Goal: Transaction & Acquisition: Purchase product/service

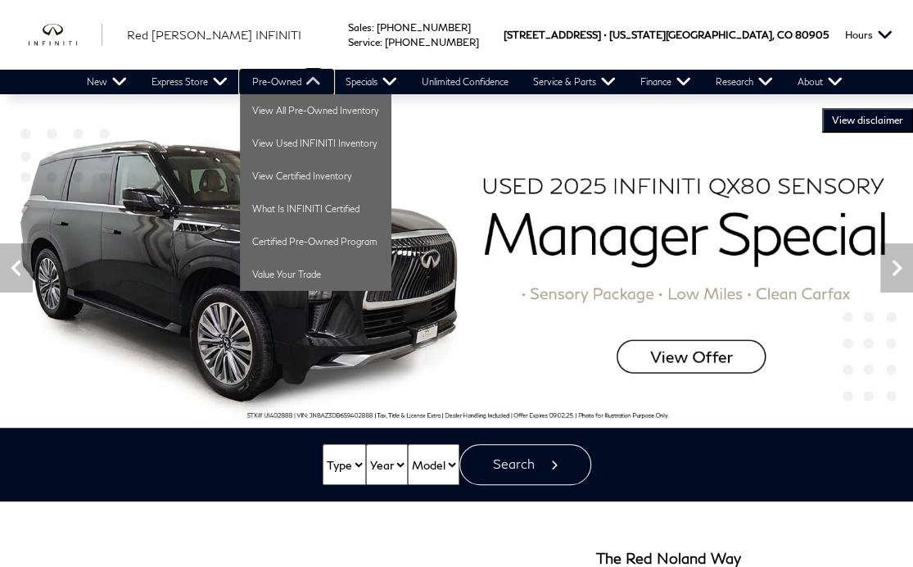
click at [290, 79] on link "Pre-Owned" at bounding box center [286, 82] width 93 height 25
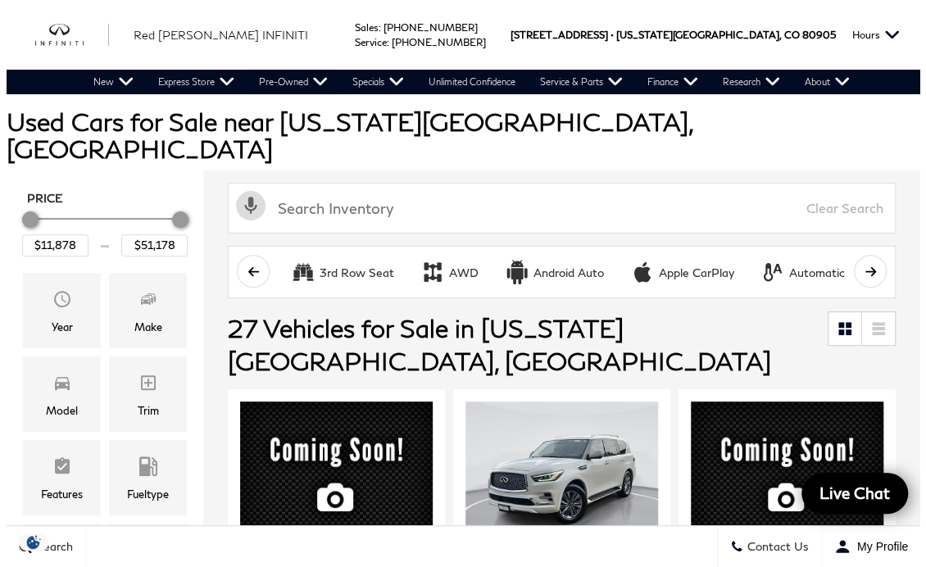
scroll to position [111, 0]
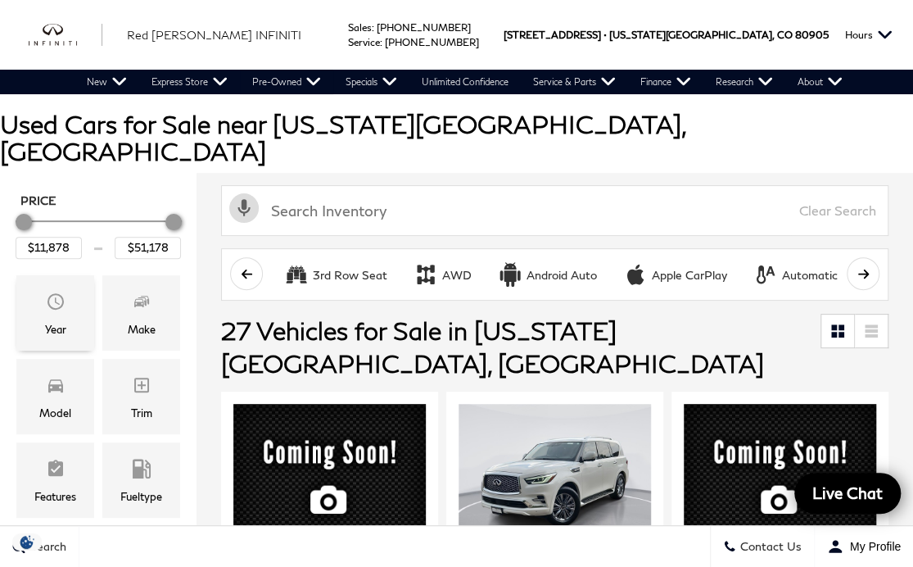
click at [47, 287] on span "Year" at bounding box center [56, 303] width 20 height 33
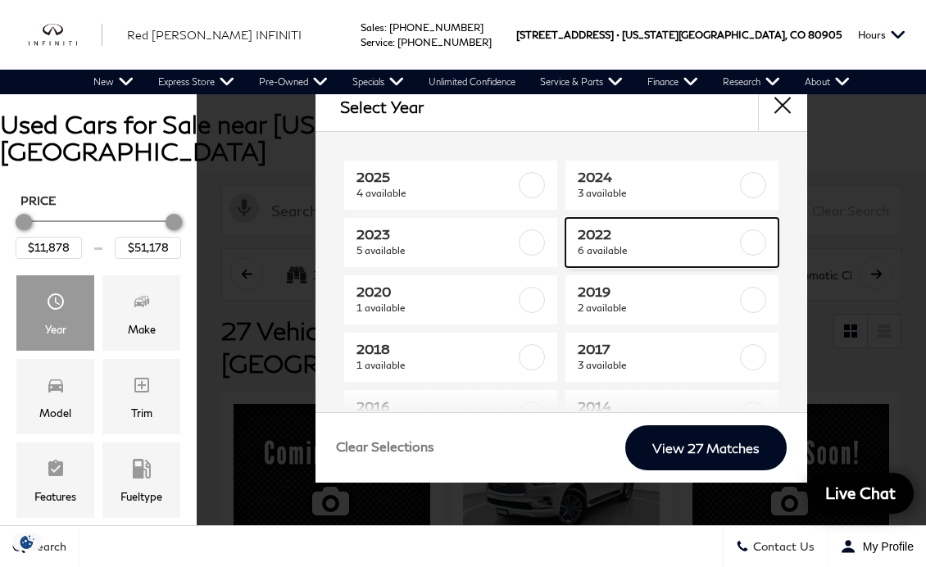
click at [742, 244] on label at bounding box center [753, 242] width 26 height 26
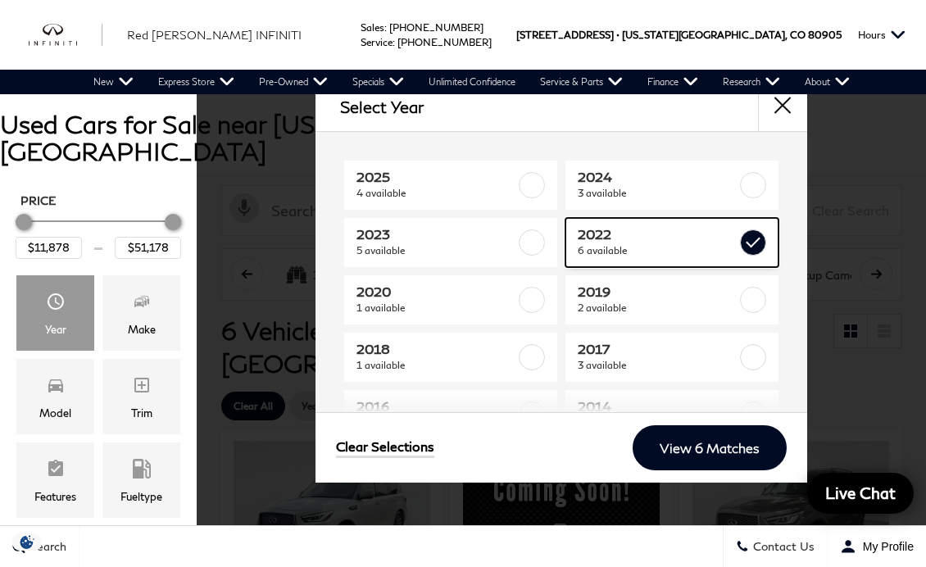
type input "$29,678"
type input "$47,678"
checkbox input "true"
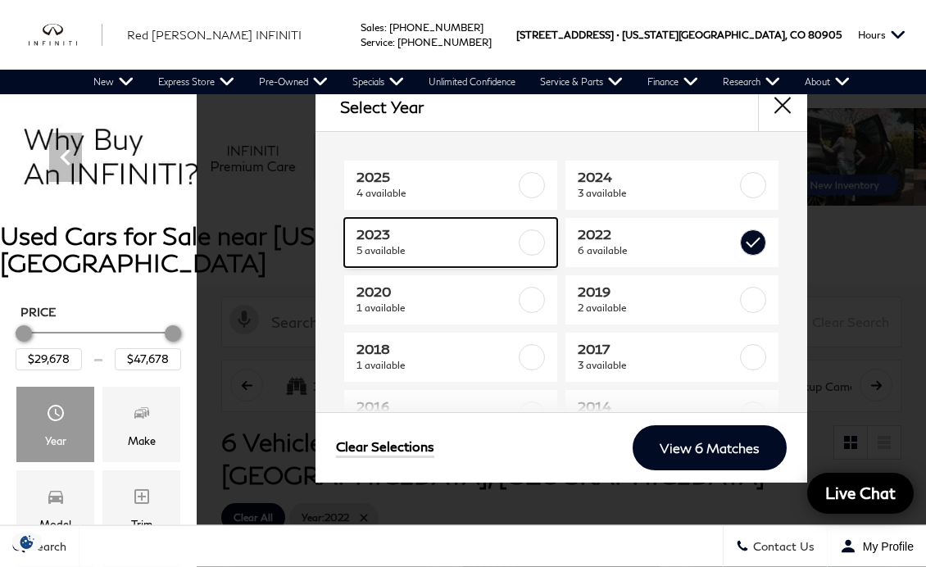
click at [532, 239] on label at bounding box center [531, 242] width 26 height 26
type input "$24,878"
checkbox input "true"
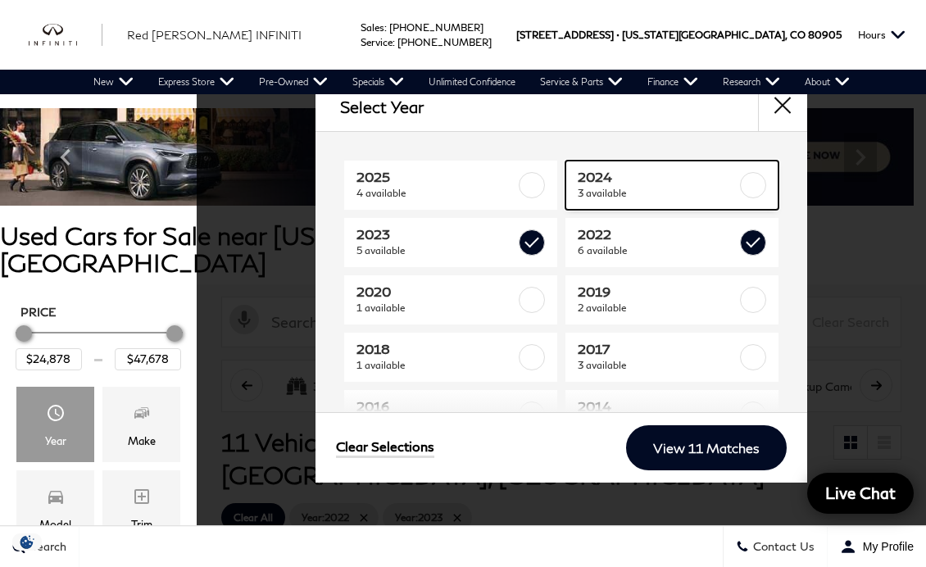
click at [744, 183] on label at bounding box center [753, 185] width 26 height 26
type input "$23,583"
checkbox input "true"
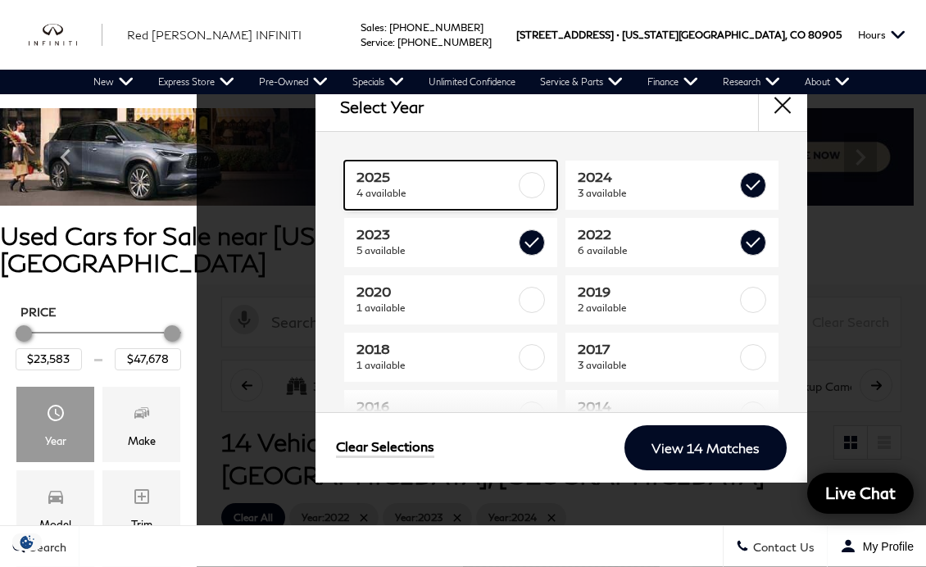
click at [519, 183] on label at bounding box center [531, 185] width 26 height 26
type input "$51,178"
checkbox input "true"
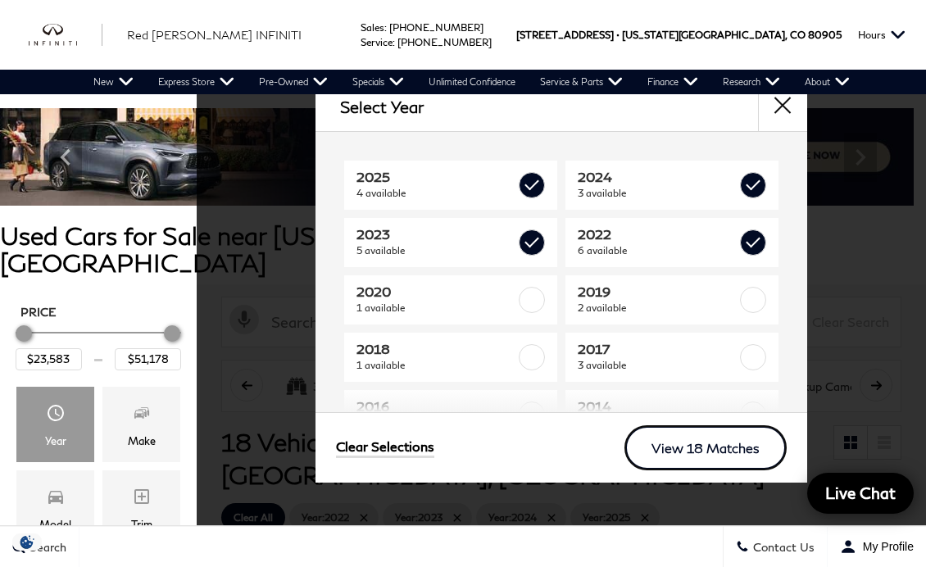
click at [743, 446] on link "View 18 Matches" at bounding box center [705, 447] width 162 height 45
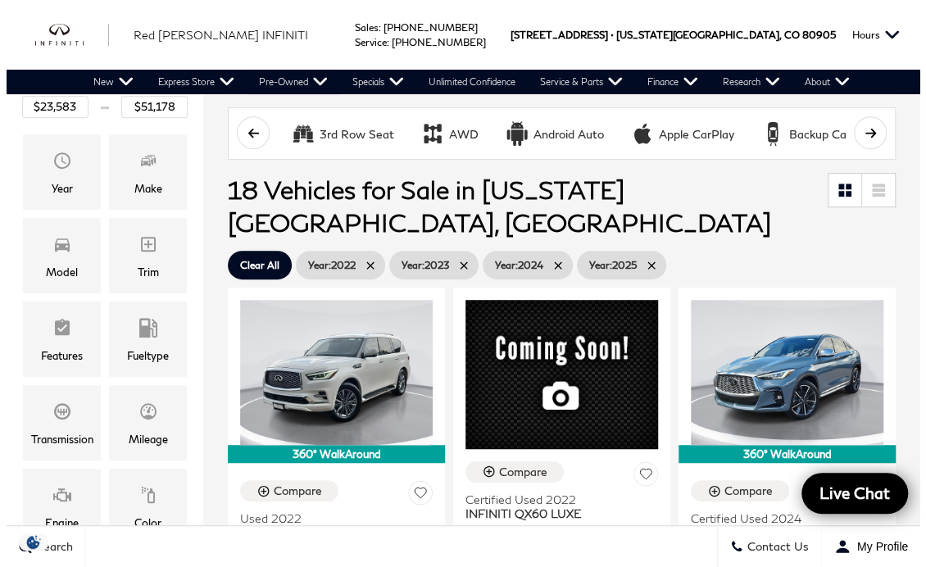
scroll to position [255, 0]
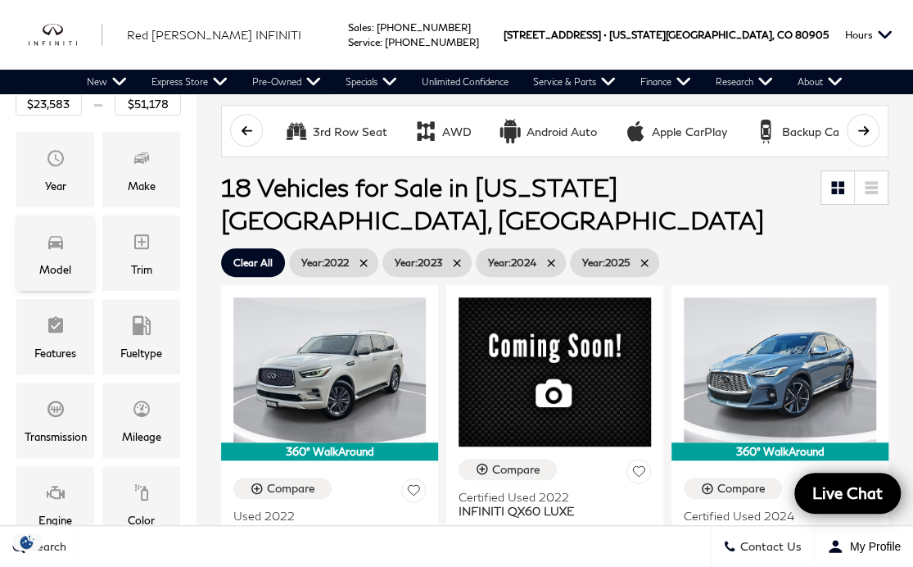
click at [51, 228] on span "Model" at bounding box center [56, 244] width 20 height 33
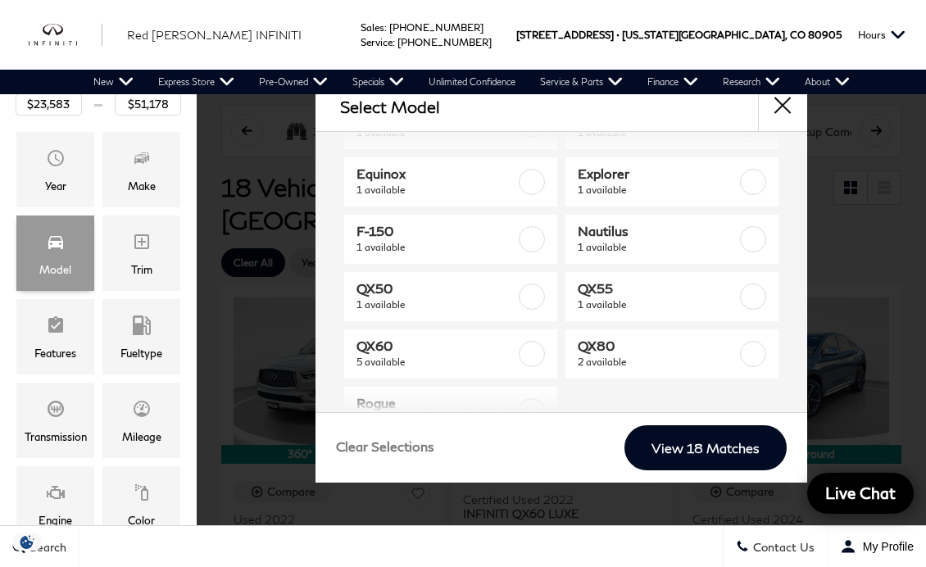
scroll to position [170, 0]
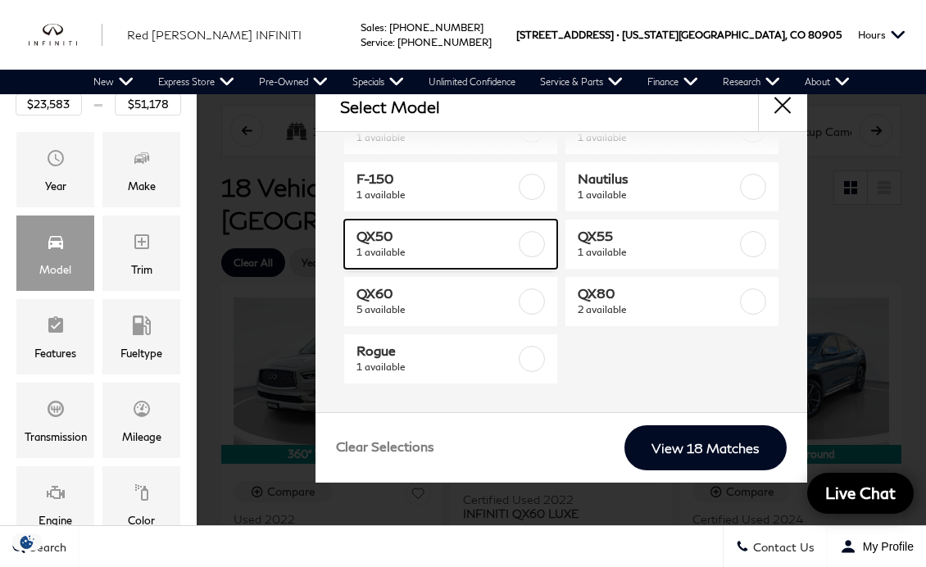
click at [519, 244] on label at bounding box center [531, 244] width 26 height 26
type input "$43,378"
checkbox input "true"
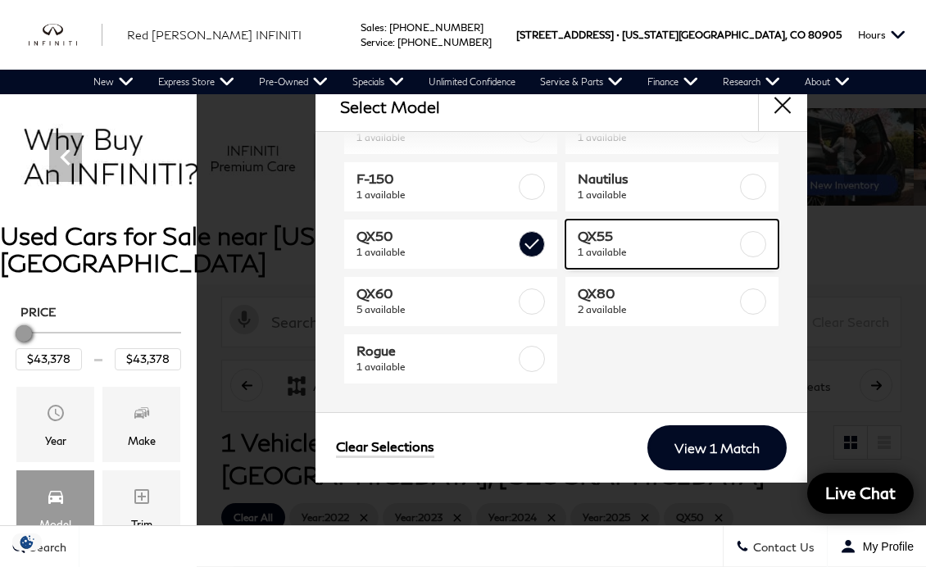
click at [749, 247] on label at bounding box center [753, 244] width 26 height 26
checkbox input "true"
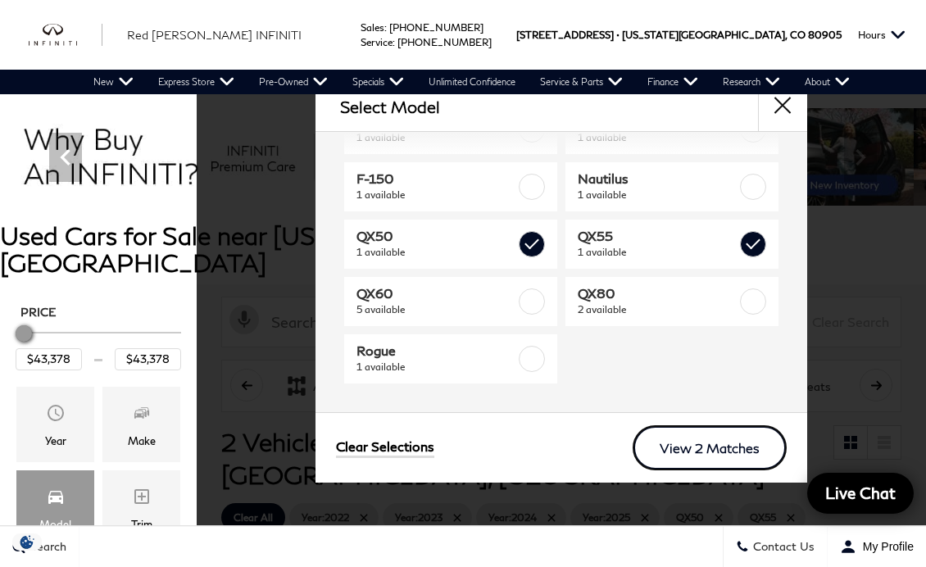
click at [760, 449] on link "View 2 Matches" at bounding box center [709, 447] width 154 height 45
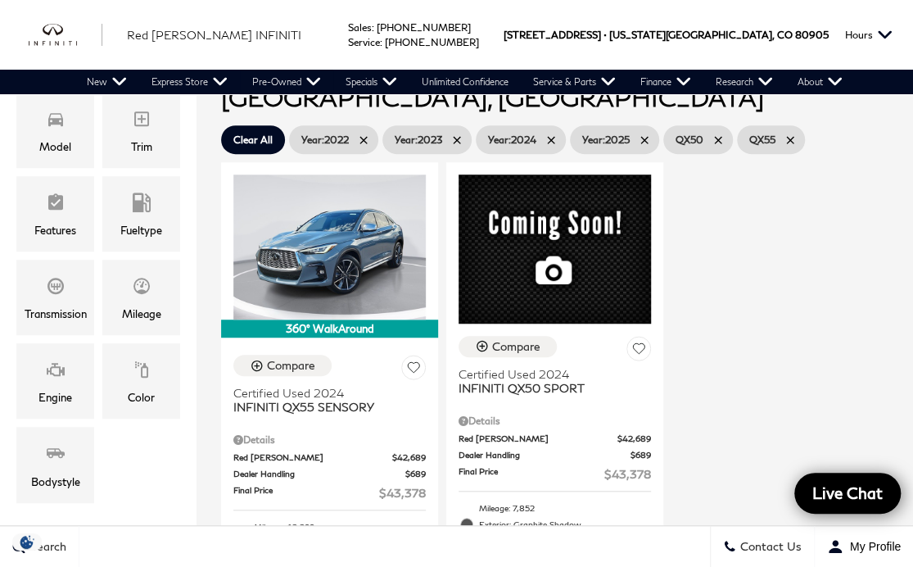
scroll to position [378, 0]
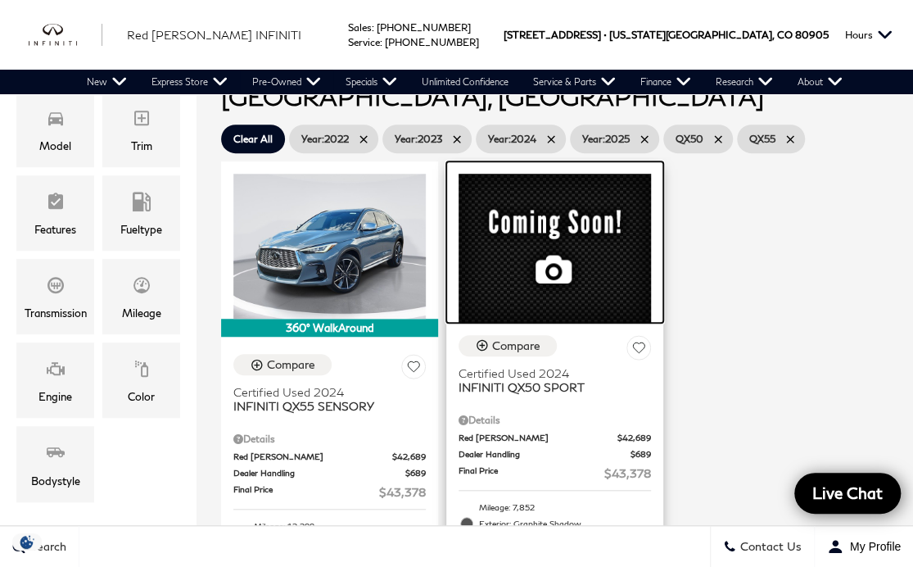
click at [570, 187] on div at bounding box center [554, 241] width 217 height 161
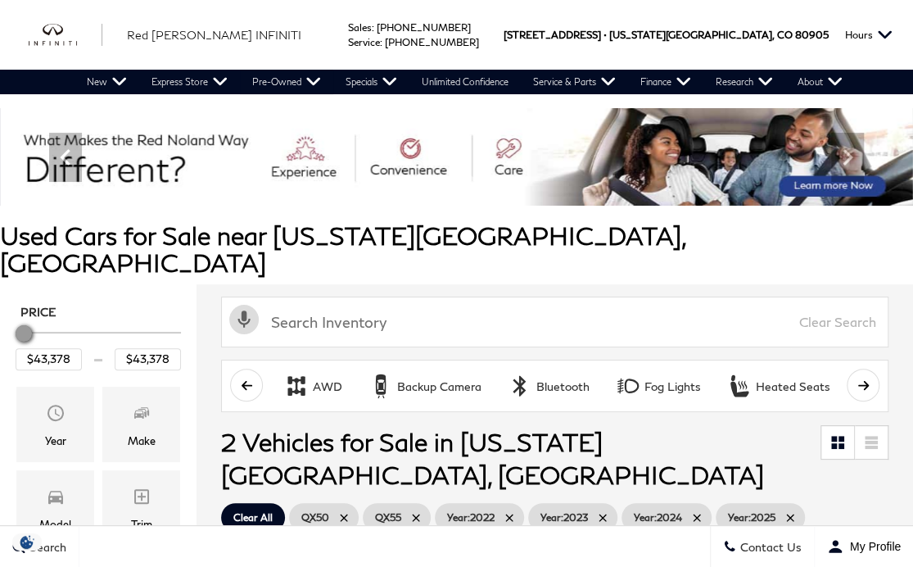
scroll to position [556, 0]
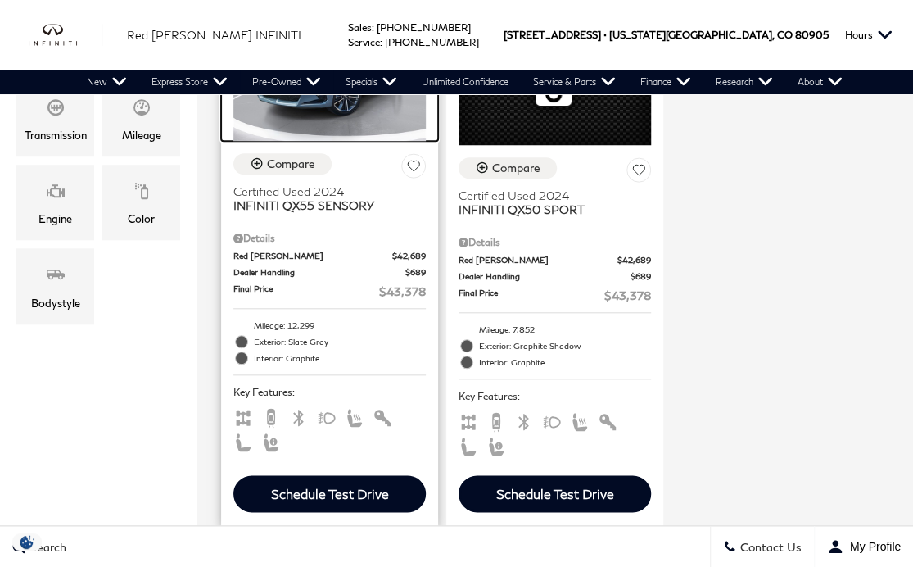
click at [351, 140] on img at bounding box center [329, 68] width 192 height 144
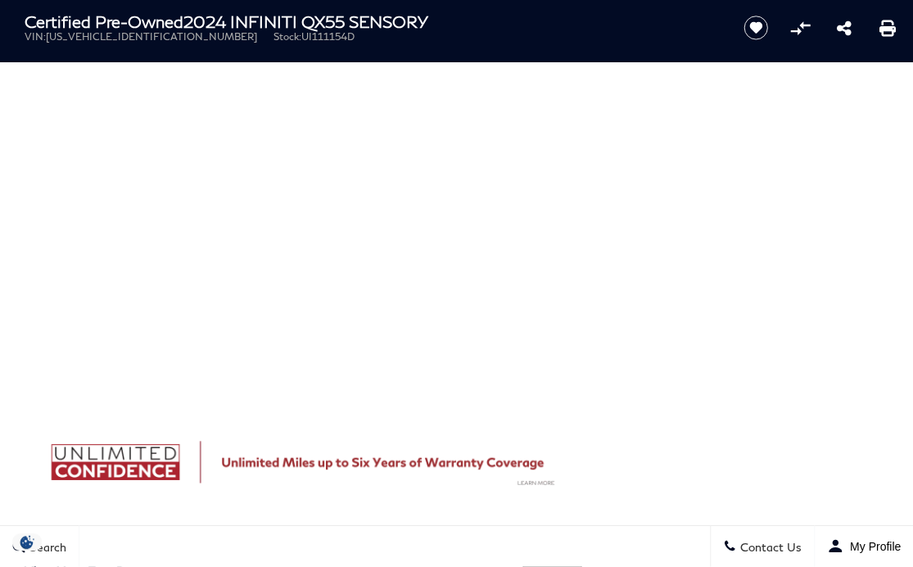
scroll to position [1104, 0]
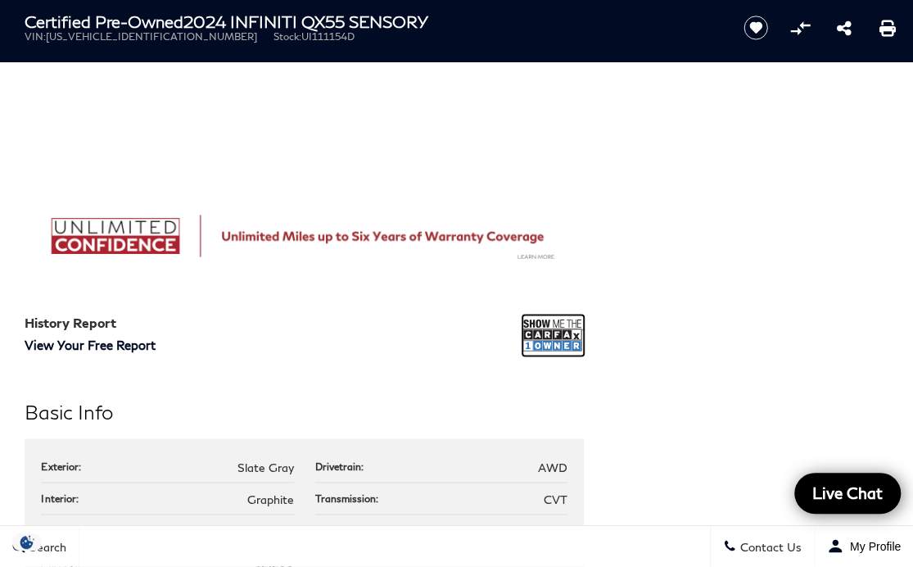
click at [547, 326] on img at bounding box center [553, 335] width 61 height 41
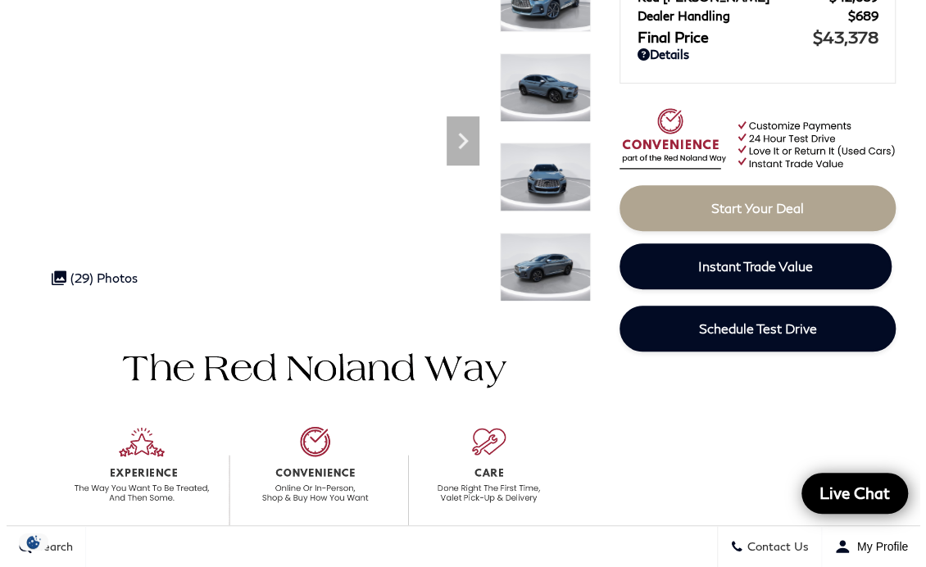
scroll to position [0, 0]
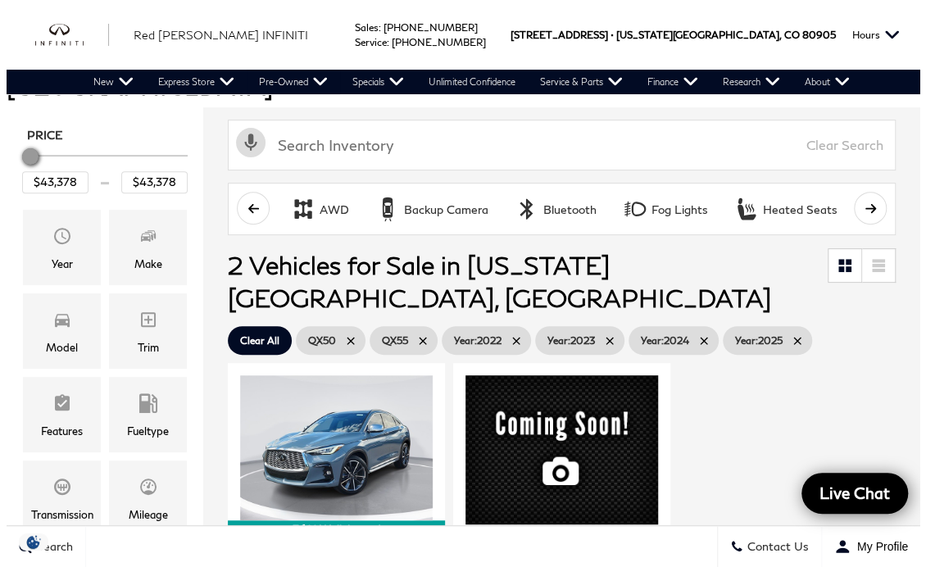
scroll to position [172, 0]
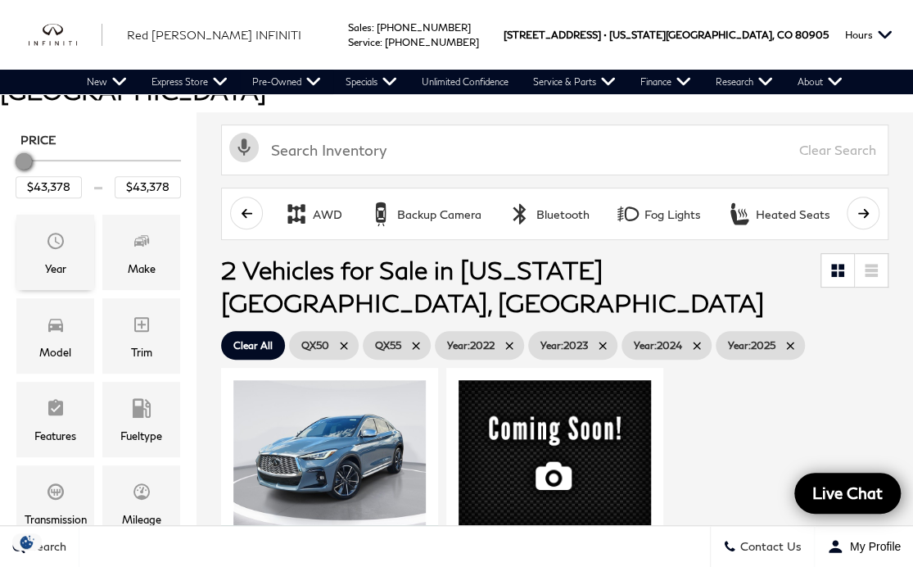
click at [54, 227] on span "Year" at bounding box center [56, 243] width 20 height 33
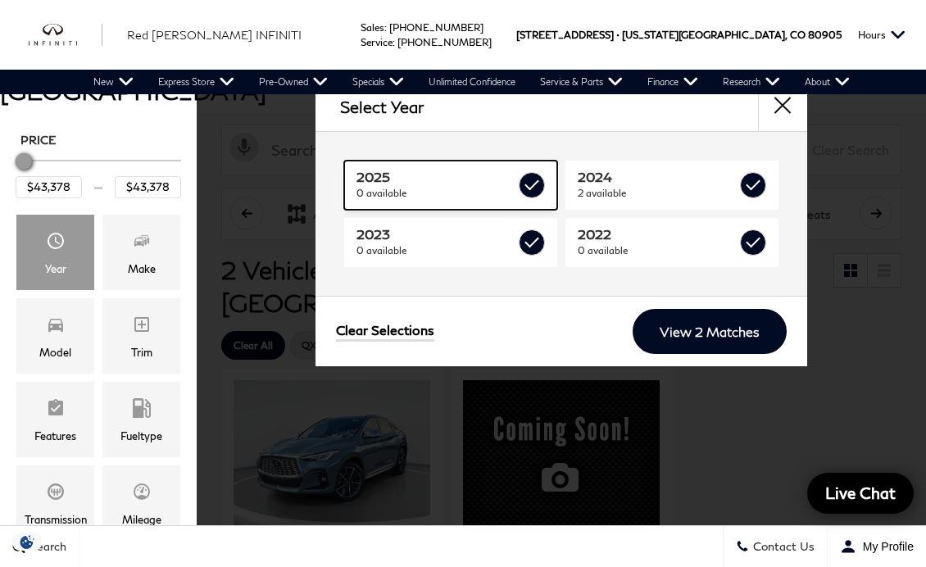
click at [534, 180] on label at bounding box center [531, 185] width 26 height 26
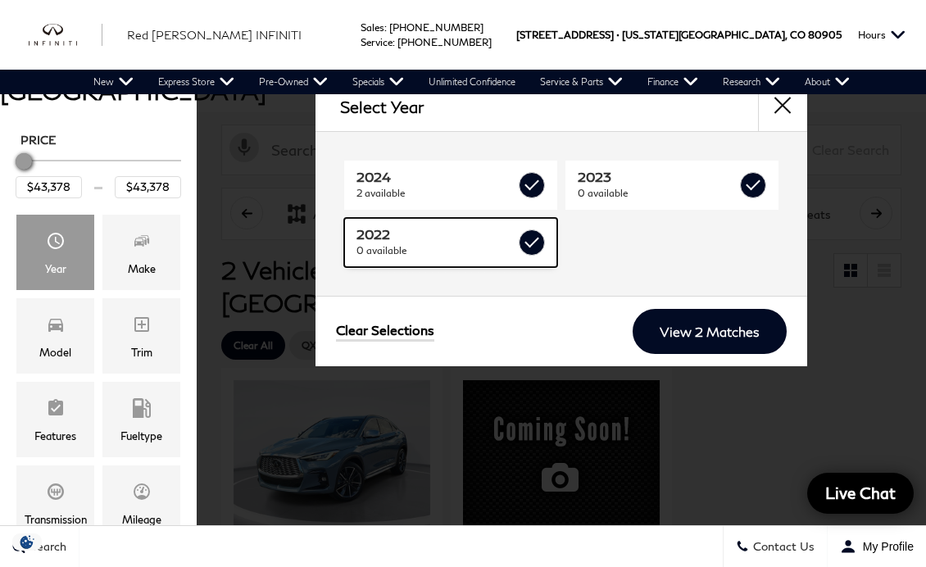
click at [541, 241] on label at bounding box center [531, 242] width 26 height 26
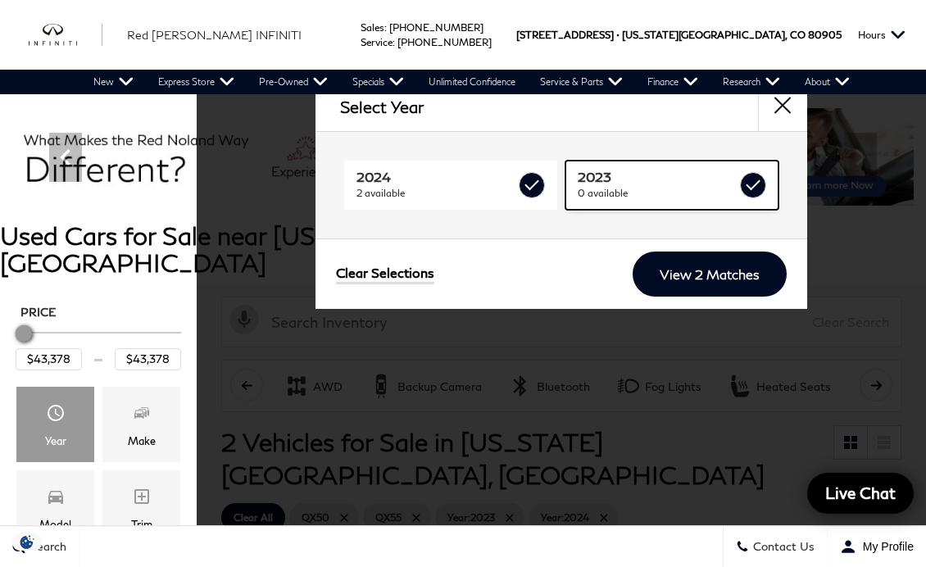
click at [756, 185] on label at bounding box center [753, 185] width 26 height 26
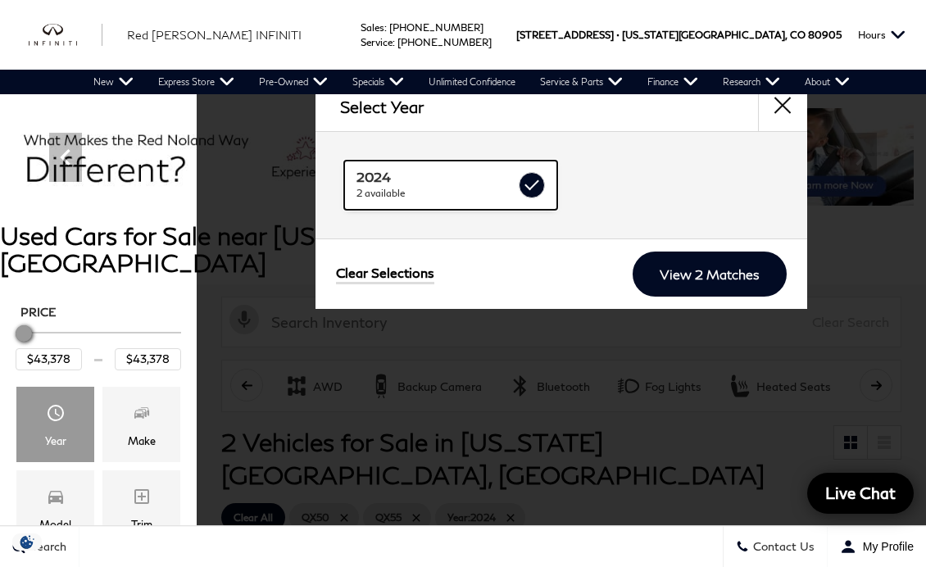
click at [532, 179] on label at bounding box center [531, 185] width 26 height 26
checkbox input "false"
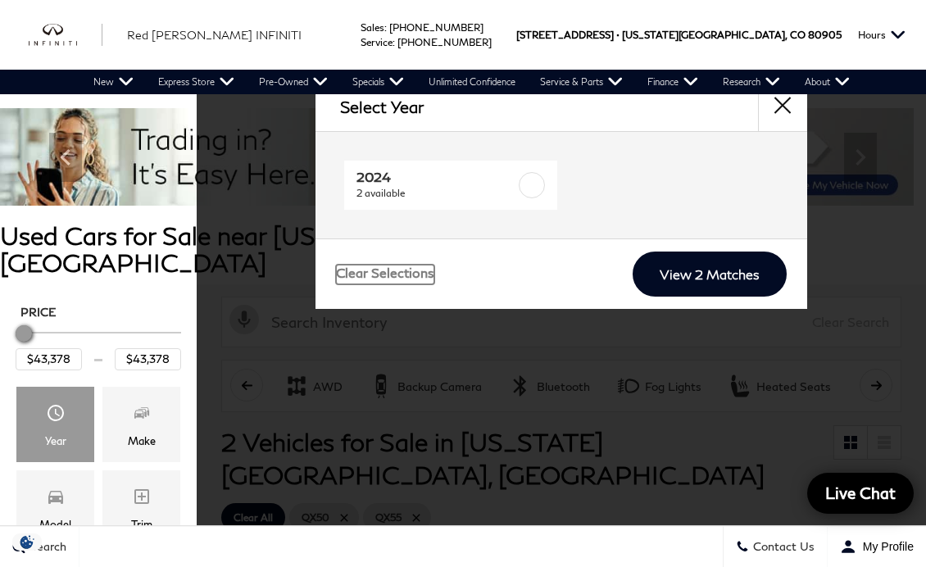
click at [403, 274] on link "Clear Selections" at bounding box center [385, 275] width 98 height 20
click at [781, 111] on button "close" at bounding box center [782, 106] width 49 height 49
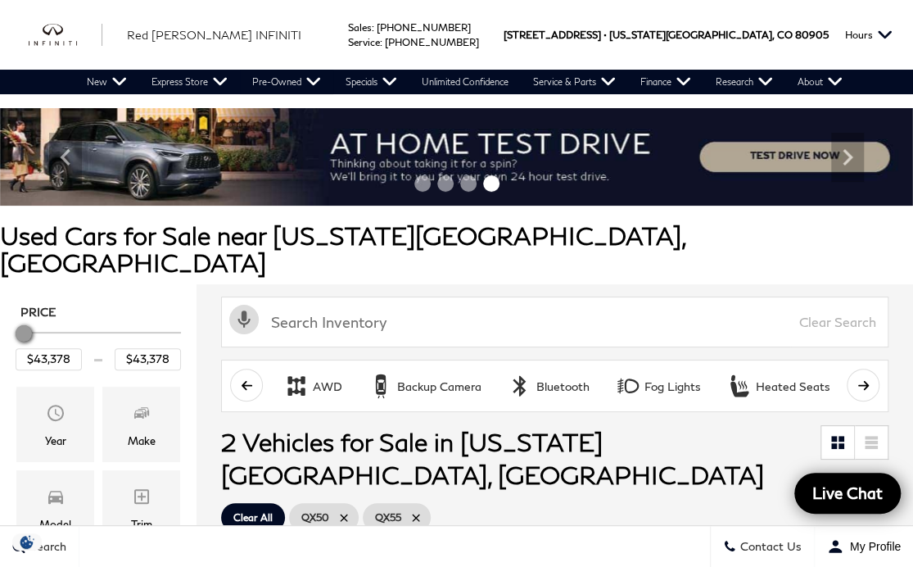
click at [256, 507] on span "Clear All" at bounding box center [252, 517] width 39 height 20
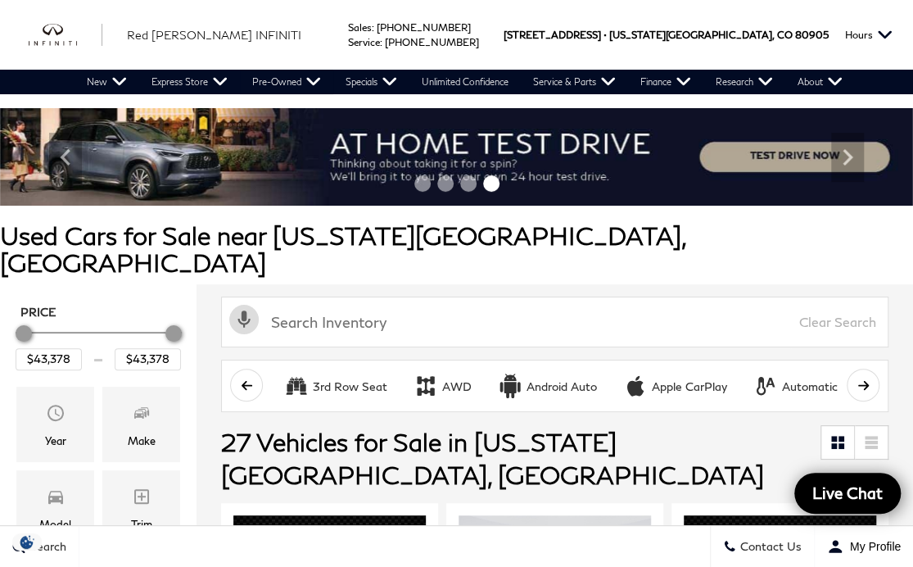
type input "$11,878"
type input "$51,178"
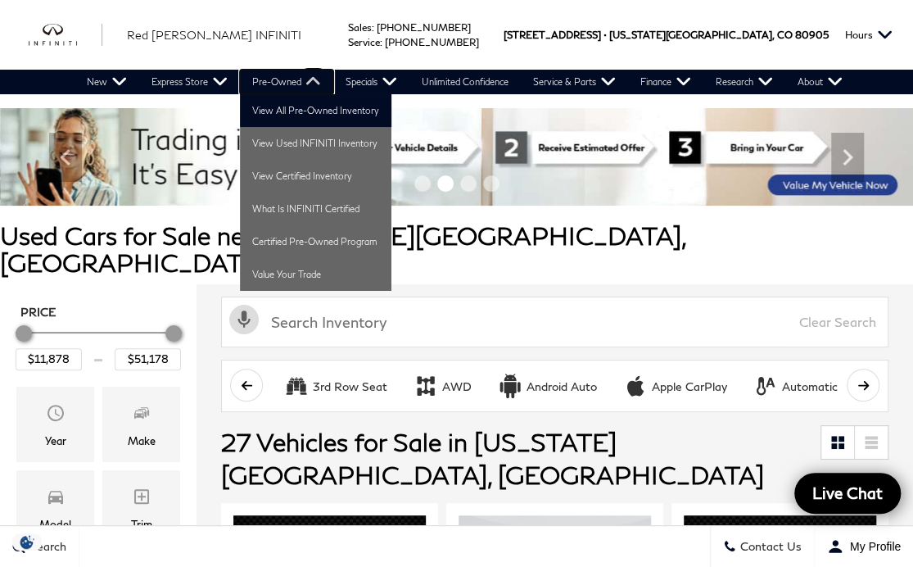
click at [277, 85] on link "Pre-Owned" at bounding box center [286, 82] width 93 height 25
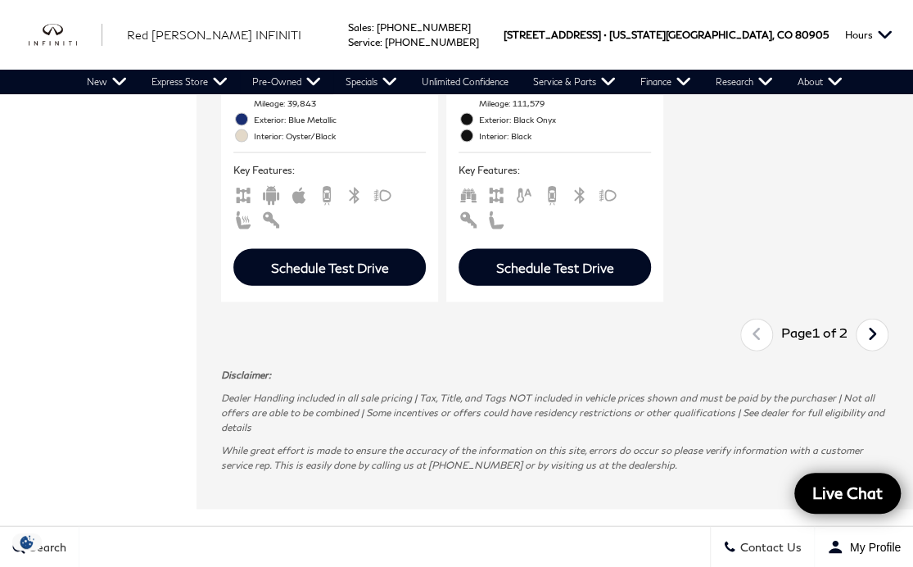
scroll to position [4189, 0]
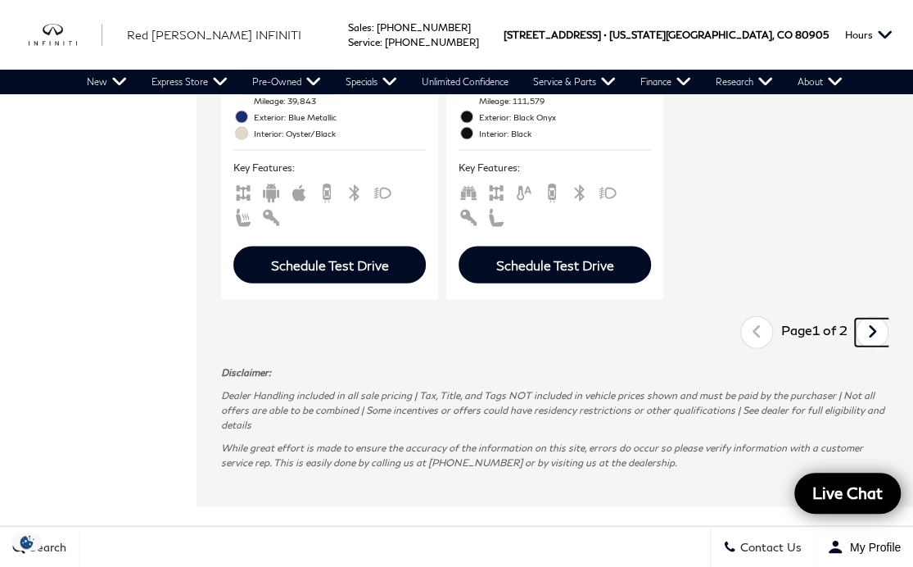
click at [878, 319] on icon "next page" at bounding box center [872, 332] width 11 height 26
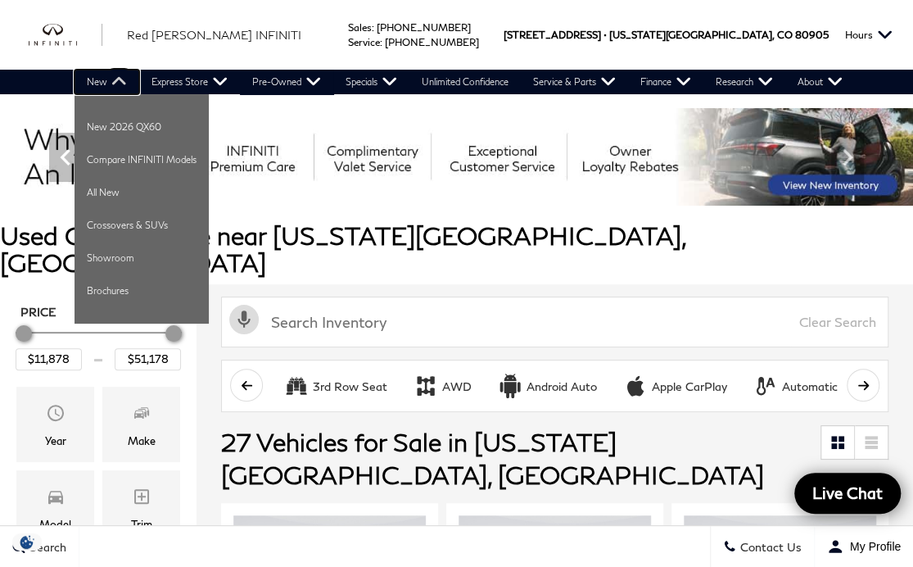
click at [103, 83] on link "New" at bounding box center [107, 82] width 65 height 25
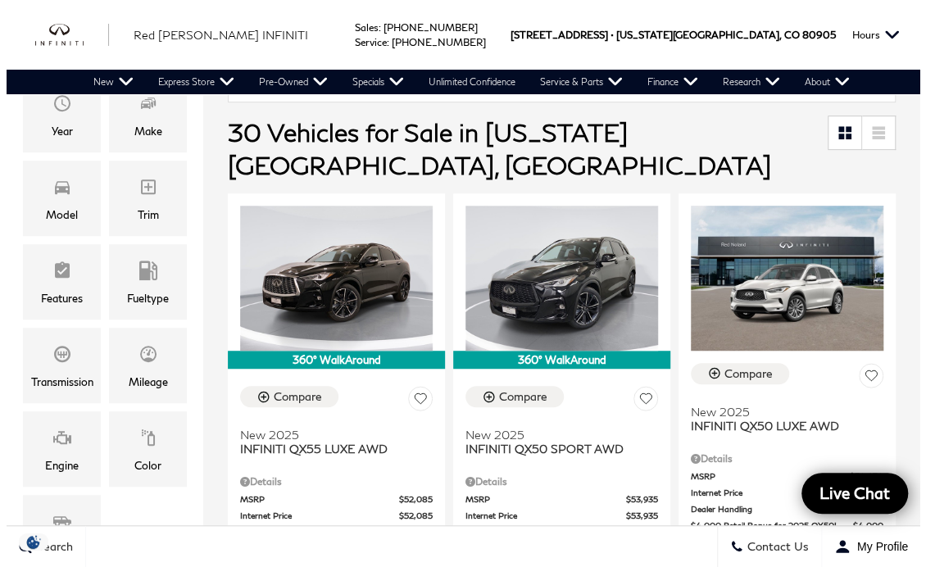
scroll to position [311, 0]
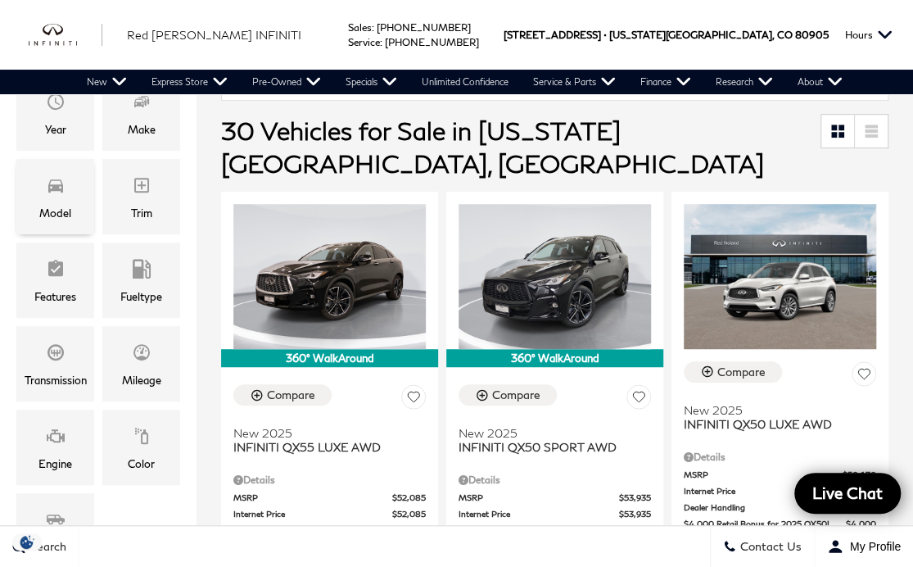
click at [48, 175] on icon "Model" at bounding box center [56, 185] width 20 height 20
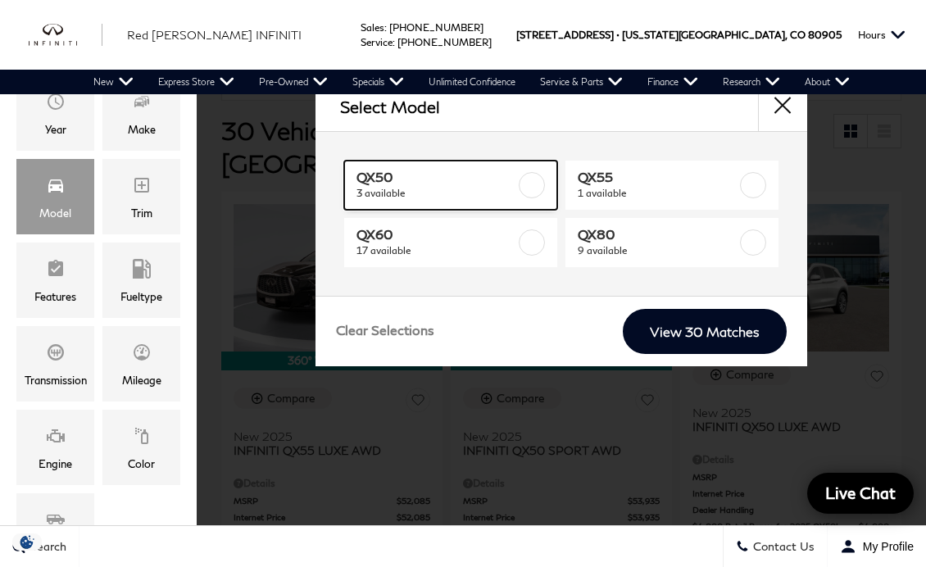
click at [531, 183] on label at bounding box center [531, 185] width 26 height 26
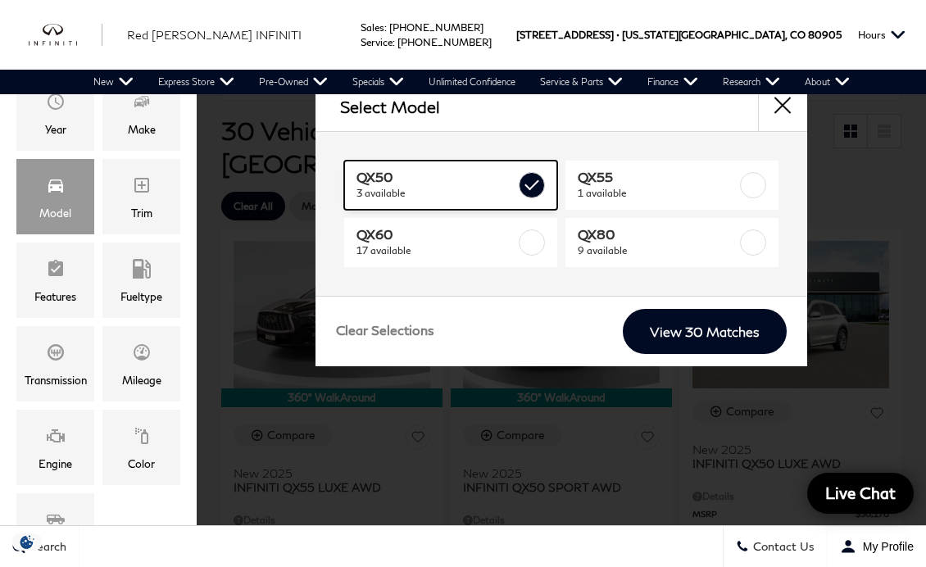
type input "$50,624"
type input "$51,024"
checkbox input "true"
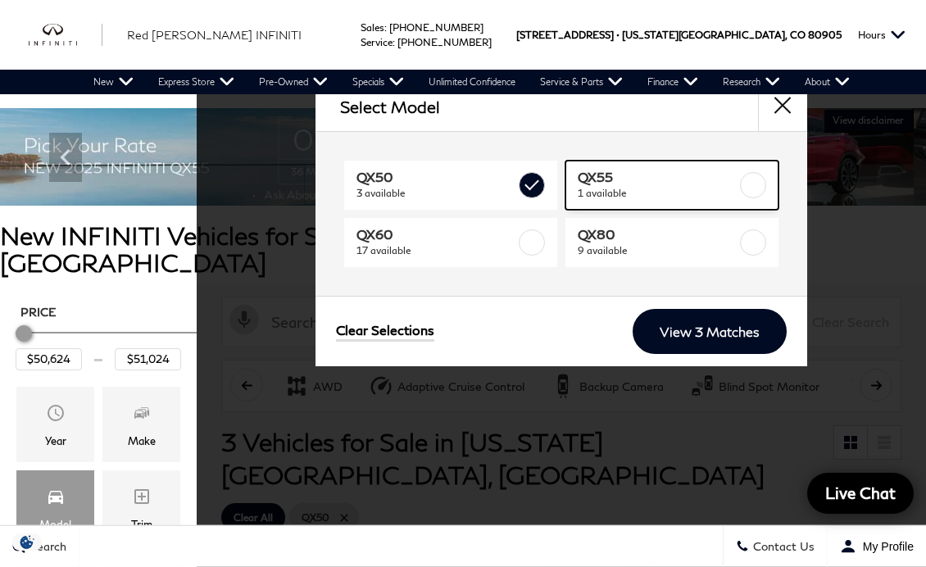
click at [760, 186] on label at bounding box center [753, 185] width 26 height 26
type input "$48,774"
checkbox input "true"
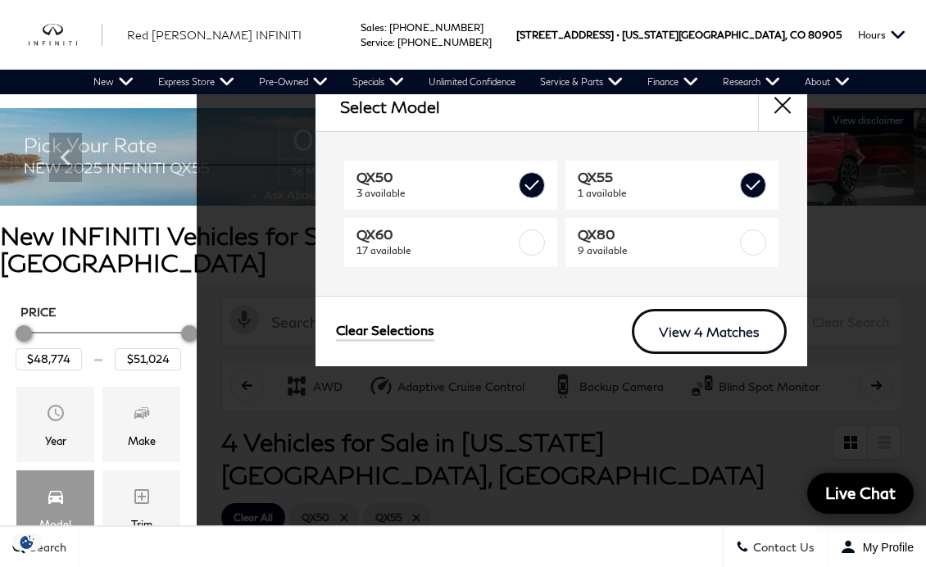
click at [740, 328] on link "View 4 Matches" at bounding box center [709, 331] width 155 height 45
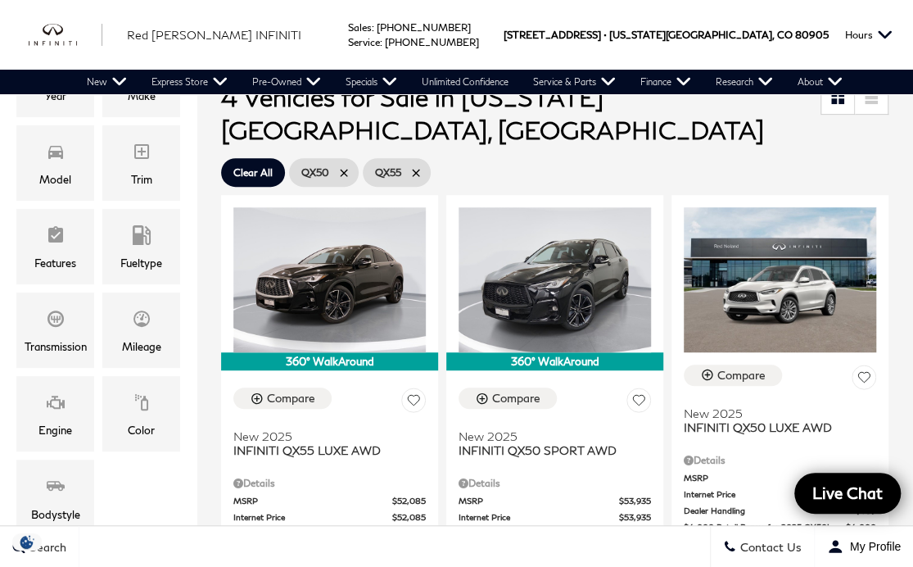
scroll to position [344, 0]
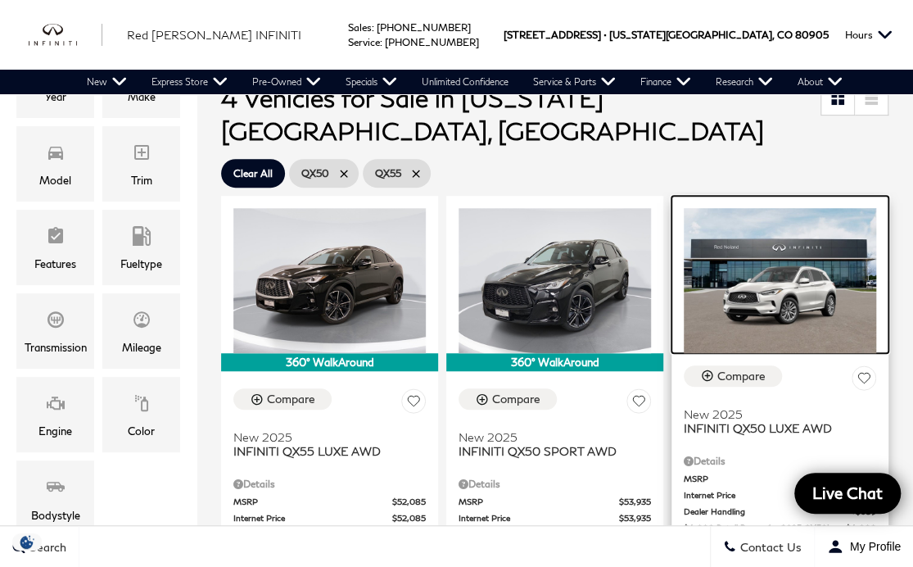
click at [813, 233] on img at bounding box center [780, 280] width 192 height 144
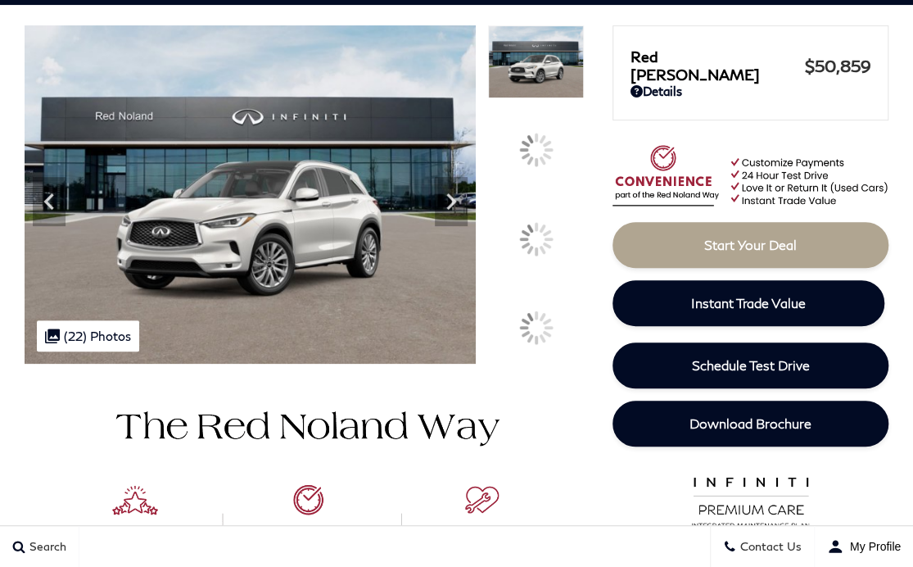
scroll to position [151, 0]
click at [93, 351] on div ".cls-1, .cls-3 { fill: #c50033; } .cls-1 { clip-rule: evenodd; } .cls-2 { clip-…" at bounding box center [88, 335] width 102 height 31
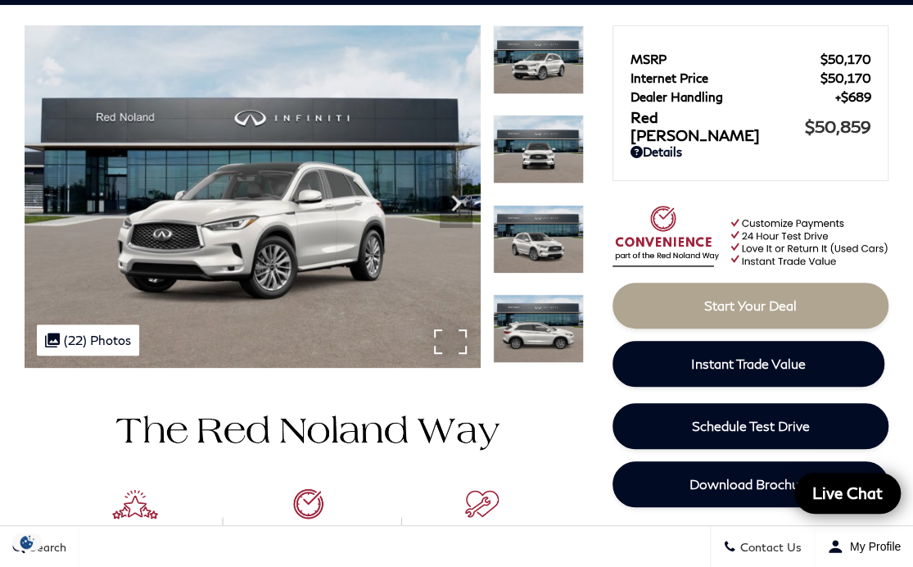
click at [97, 341] on div ".cls-1, .cls-3 { fill: #c50033; } .cls-1 { clip-rule: evenodd; } .cls-2 { clip-…" at bounding box center [88, 339] width 102 height 31
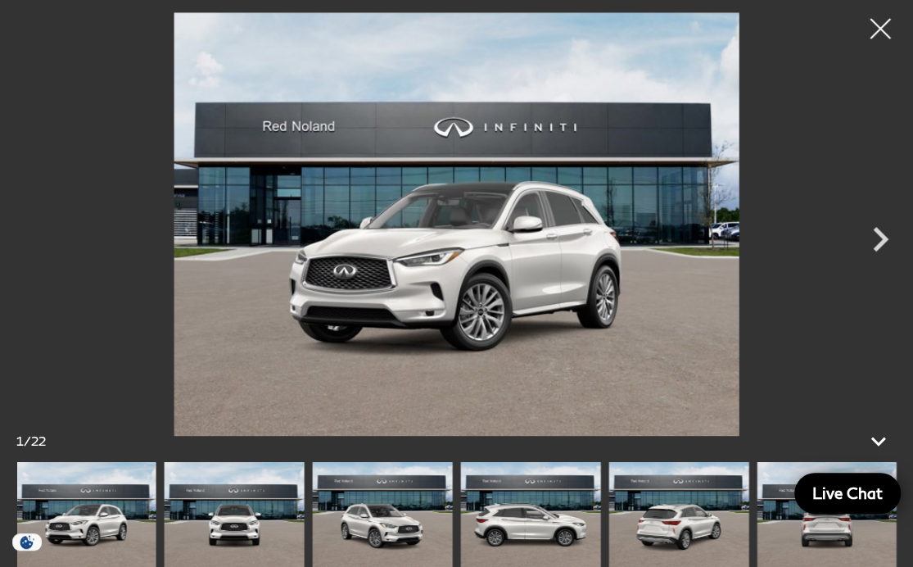
click at [559, 508] on img at bounding box center [530, 514] width 140 height 105
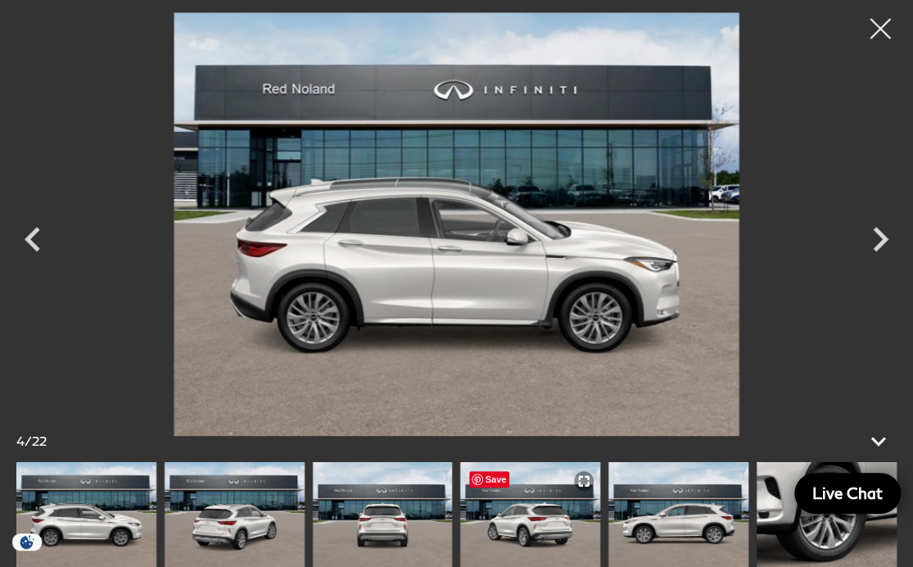
click at [704, 522] on img at bounding box center [679, 514] width 140 height 105
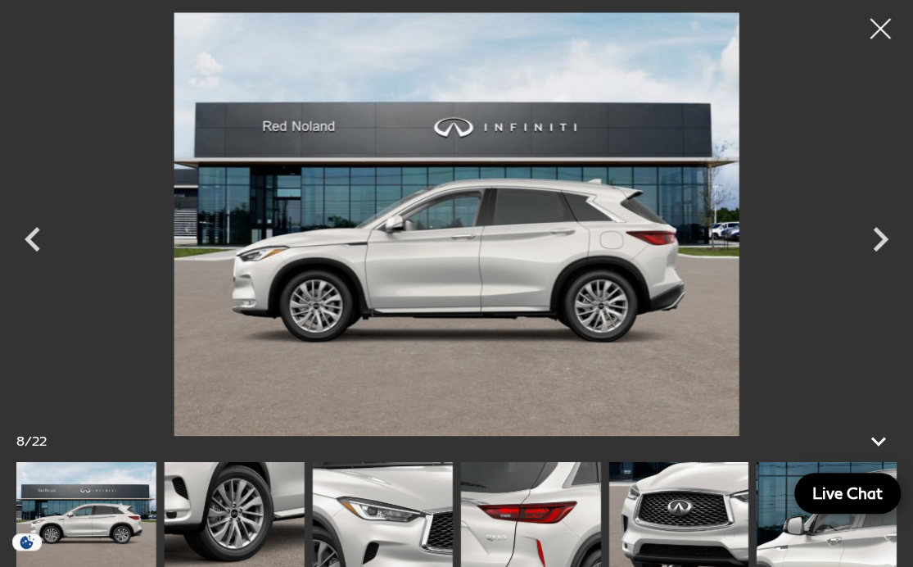
click at [703, 518] on img at bounding box center [679, 514] width 140 height 105
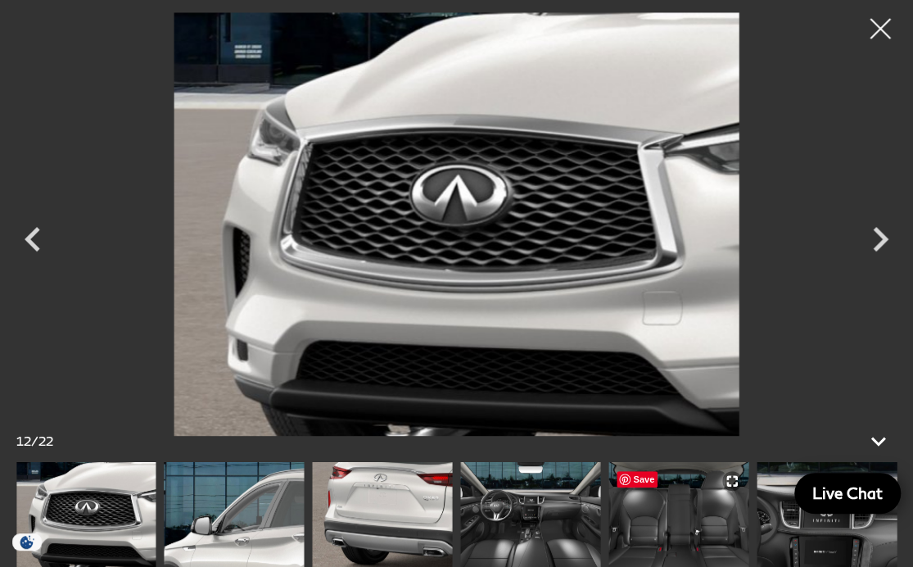
click at [569, 510] on img at bounding box center [530, 514] width 140 height 105
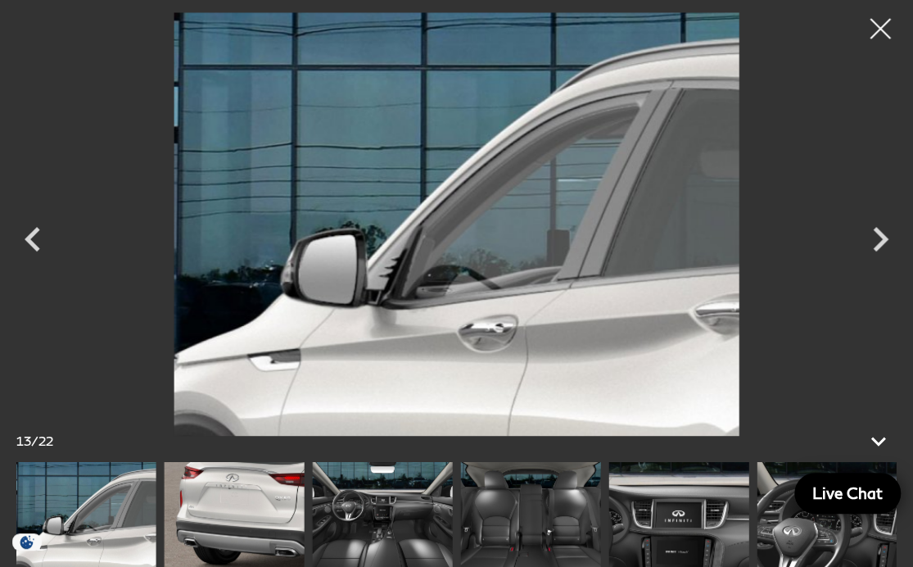
click at [871, 244] on icon "Next" at bounding box center [880, 239] width 49 height 49
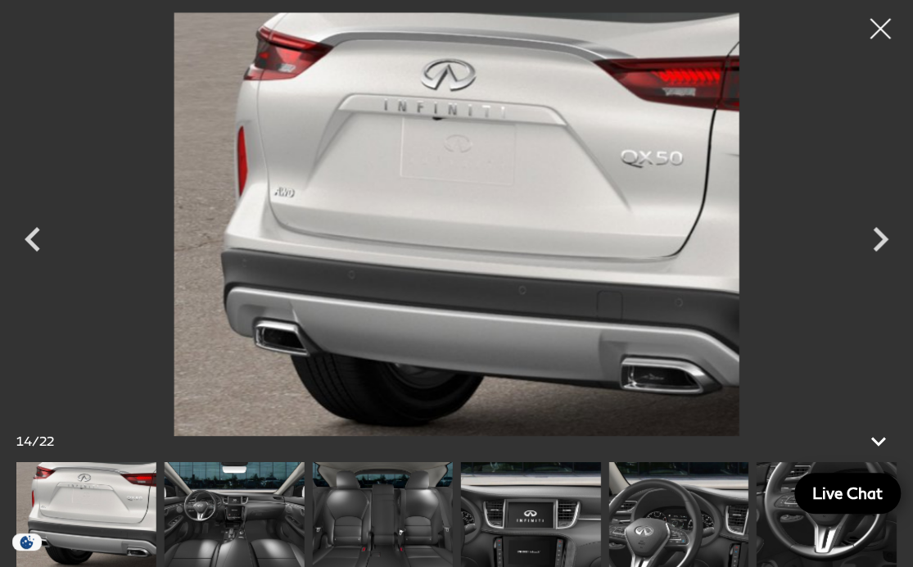
click at [878, 242] on icon "Next" at bounding box center [880, 239] width 49 height 49
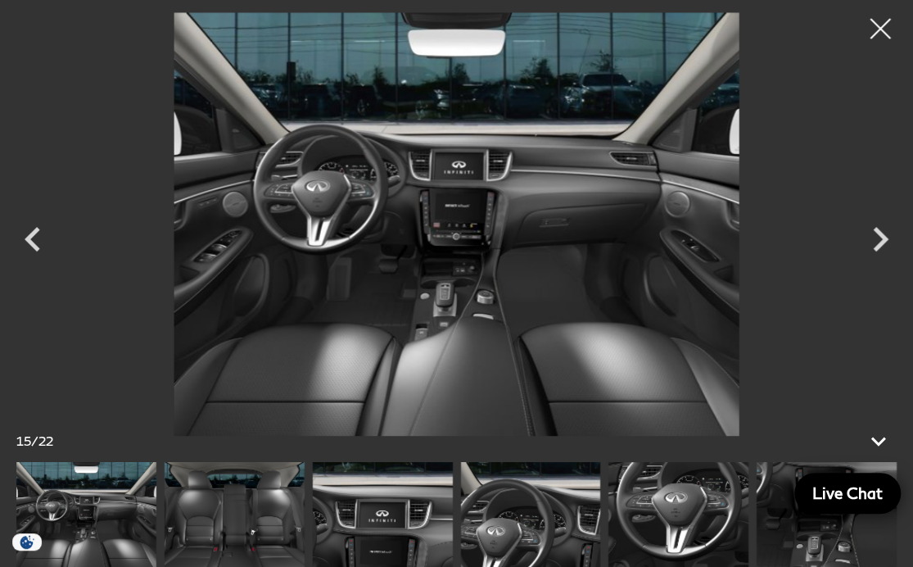
click at [871, 247] on icon "Next" at bounding box center [880, 239] width 49 height 49
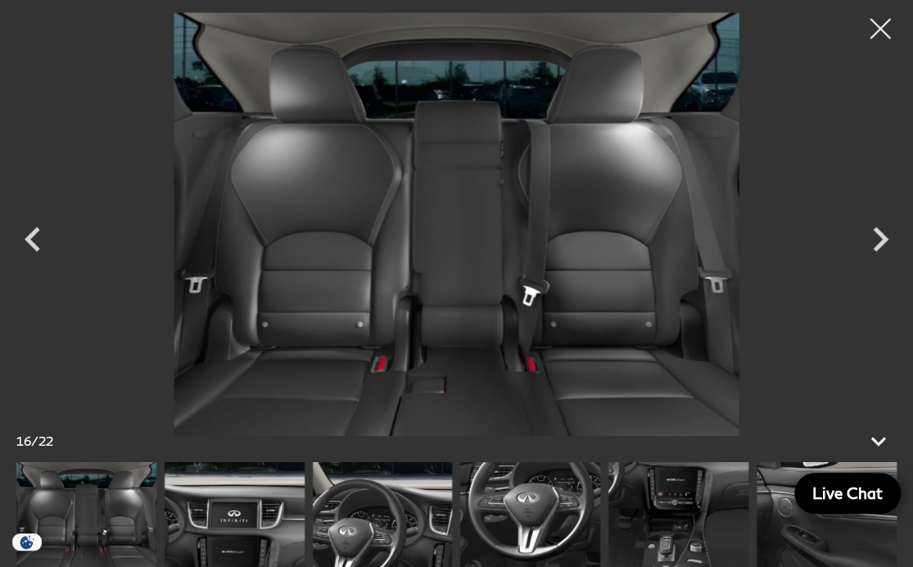
click at [891, 241] on icon "Next" at bounding box center [880, 239] width 49 height 49
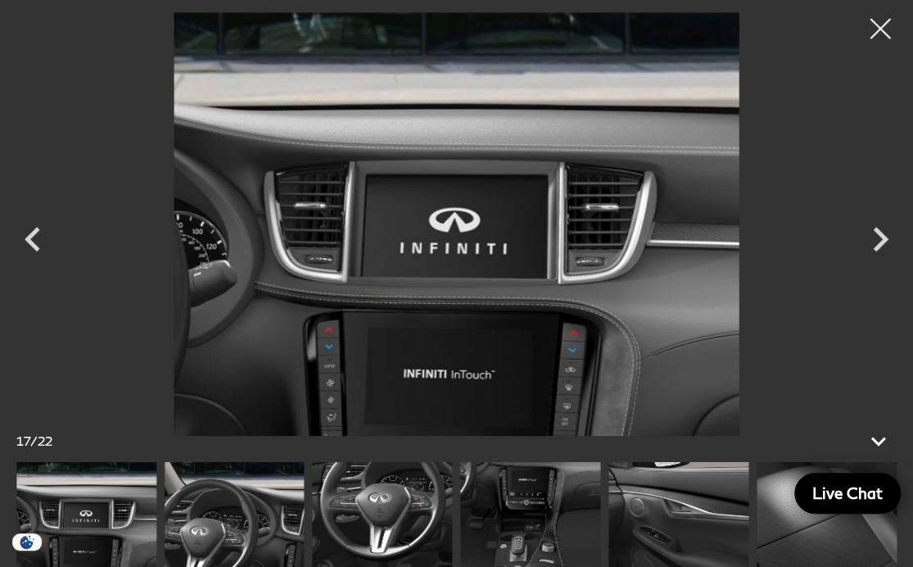
click at [37, 225] on icon "Previous" at bounding box center [32, 239] width 49 height 49
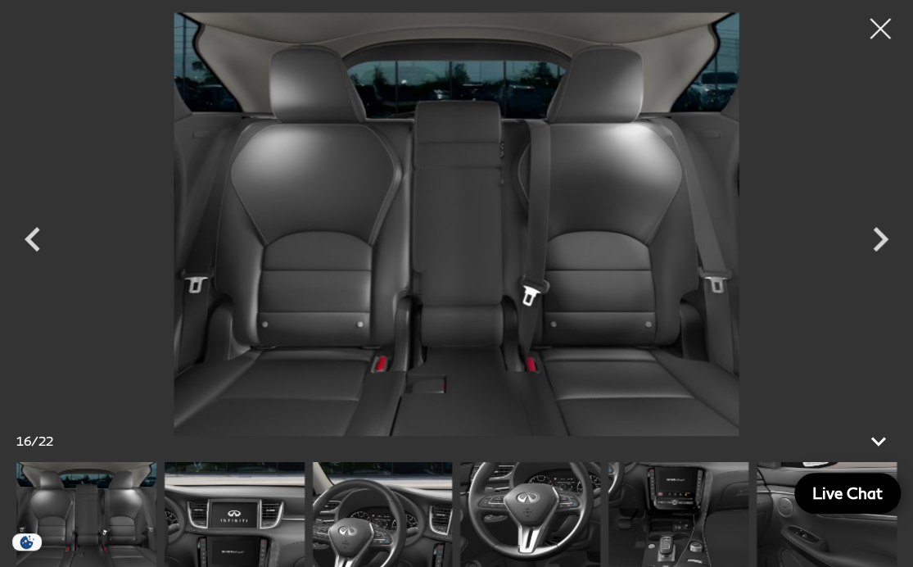
click at [875, 244] on icon "Next" at bounding box center [880, 239] width 49 height 49
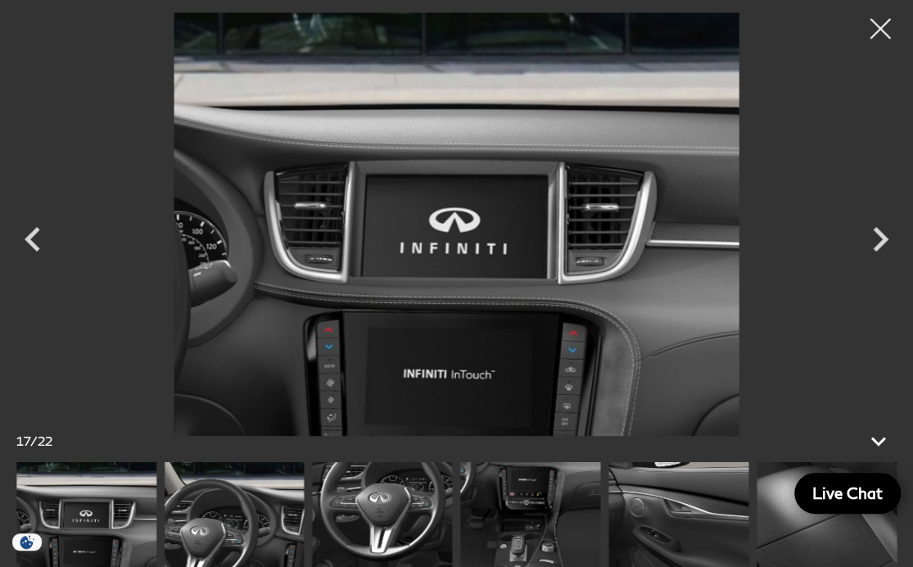
click at [883, 243] on icon "Next" at bounding box center [881, 239] width 16 height 25
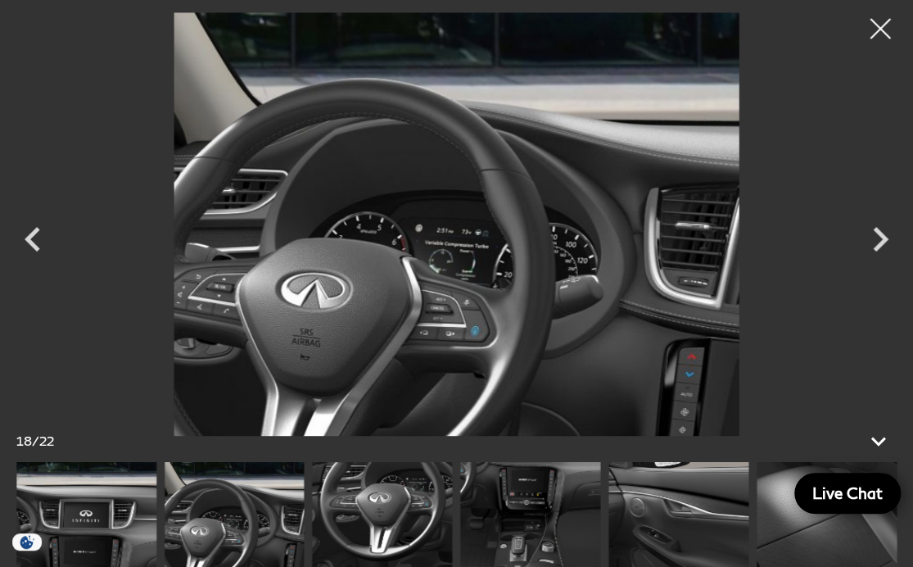
click at [881, 241] on icon "Next" at bounding box center [881, 239] width 16 height 25
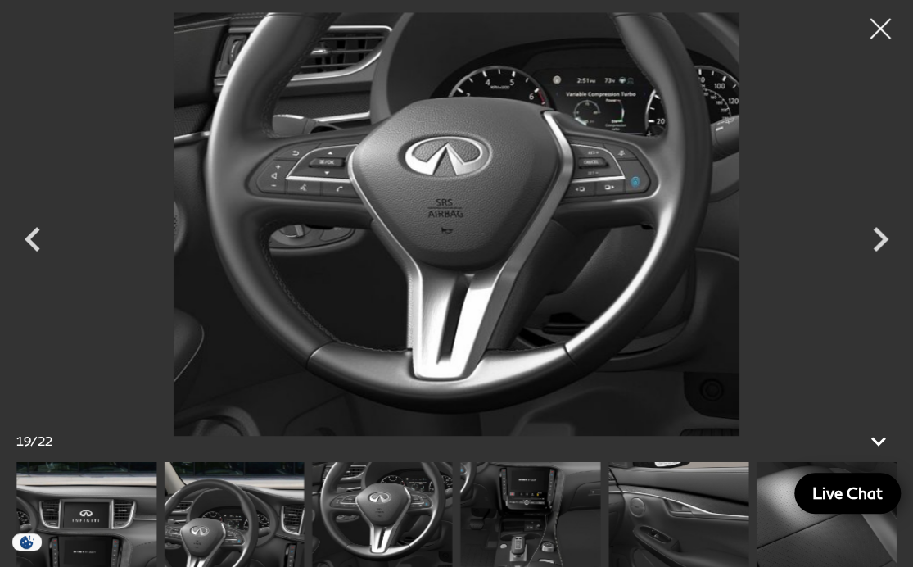
click at [888, 238] on icon "Next" at bounding box center [881, 239] width 16 height 25
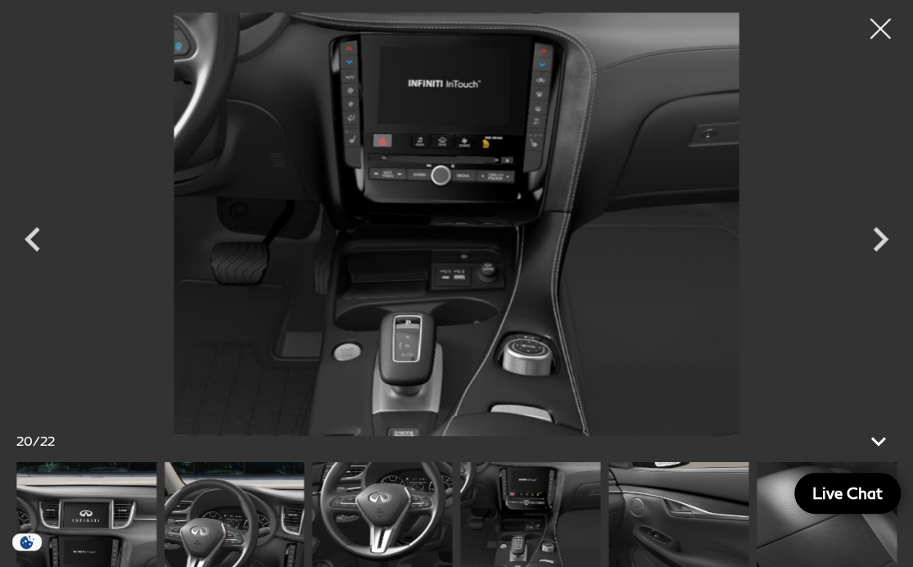
click at [885, 241] on icon "Next" at bounding box center [881, 239] width 16 height 25
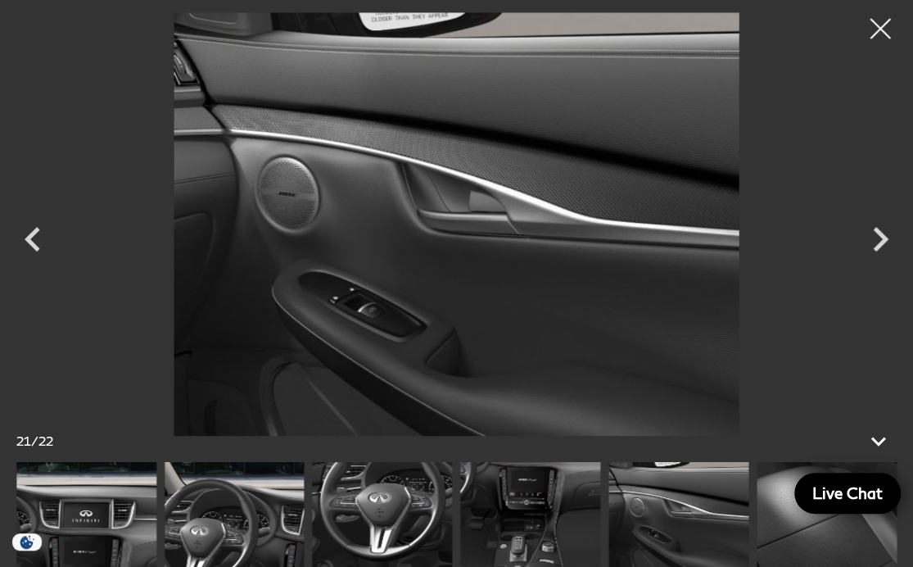
click at [891, 236] on icon "Next" at bounding box center [880, 239] width 49 height 49
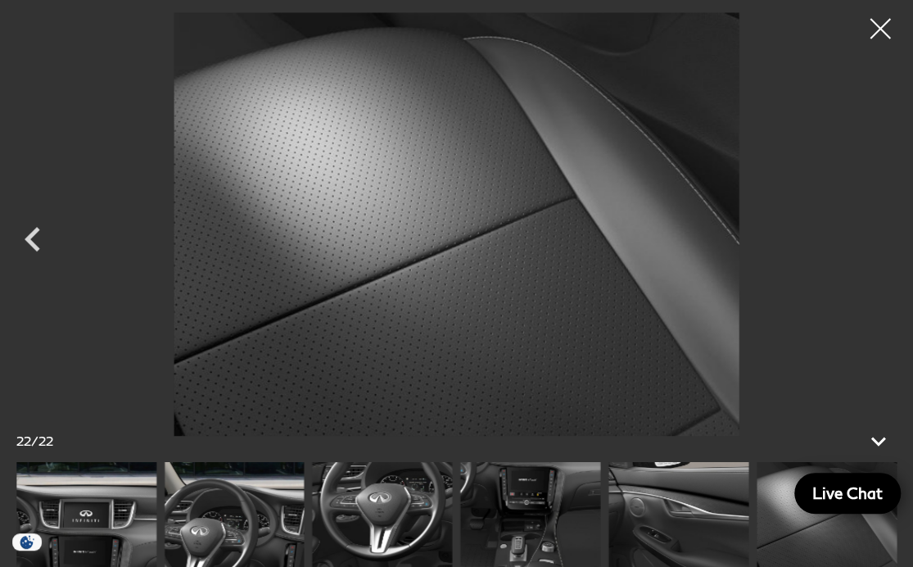
click at [883, 242] on div at bounding box center [456, 223] width 913 height 423
click at [880, 29] on div at bounding box center [880, 28] width 43 height 43
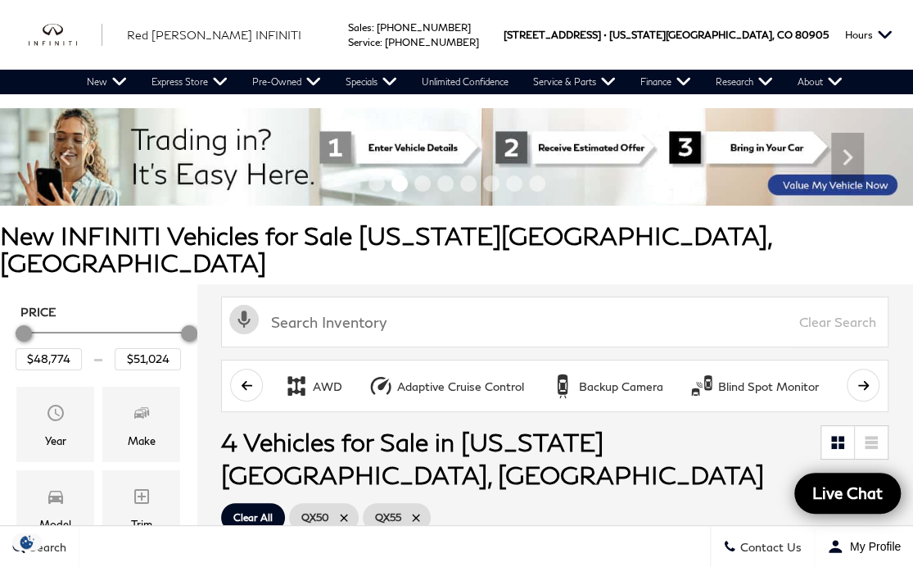
scroll to position [344, 0]
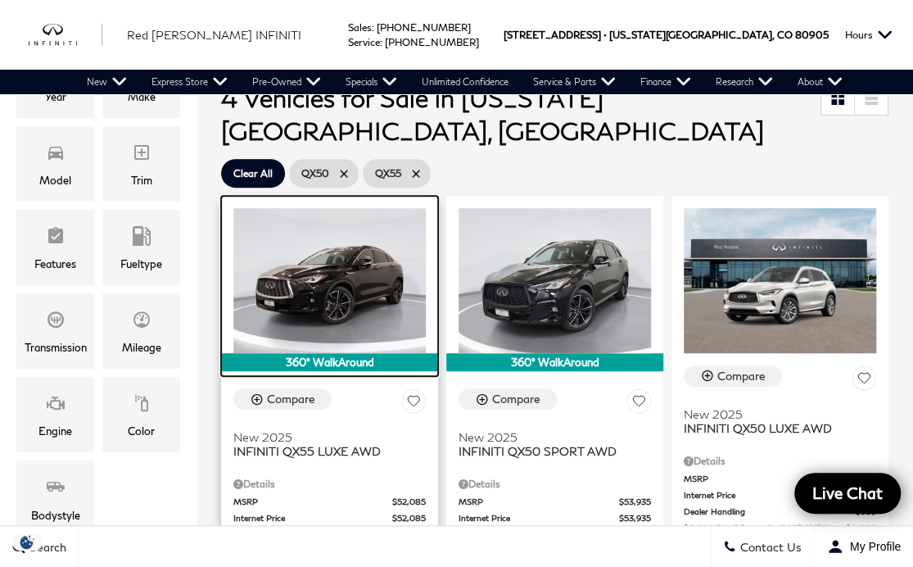
click at [308, 213] on img at bounding box center [329, 280] width 192 height 144
